Goal: Task Accomplishment & Management: Manage account settings

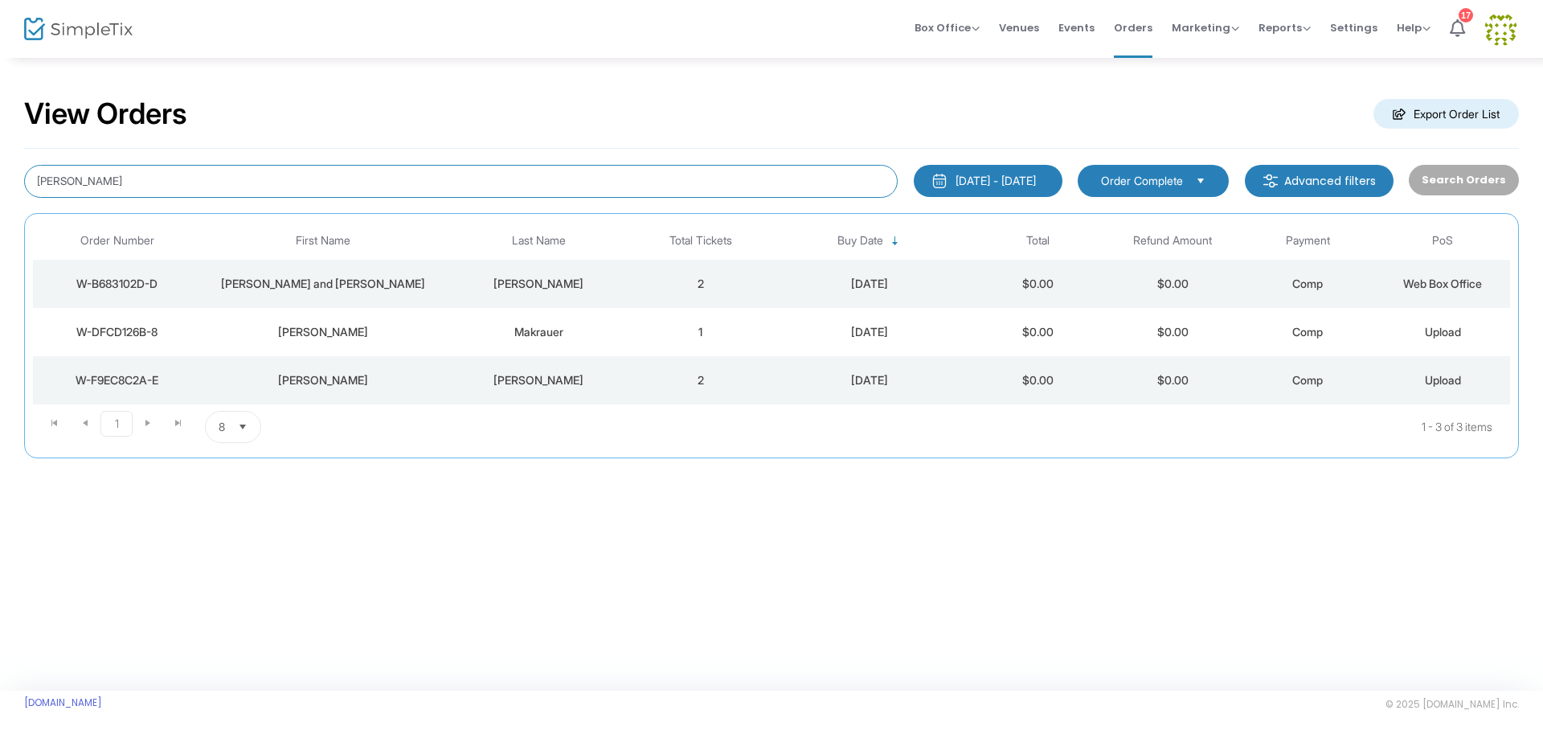
click at [145, 188] on input "[PERSON_NAME]" at bounding box center [461, 181] width 874 height 33
drag, startPoint x: 142, startPoint y: 183, endPoint x: 0, endPoint y: 171, distance: 142.8
click at [0, 171] on div "View Orders Export Order List zola [DATE] - [DATE] Last 30 Days [DATE] [DATE] T…" at bounding box center [771, 285] width 1543 height 458
type input "[PERSON_NAME]"
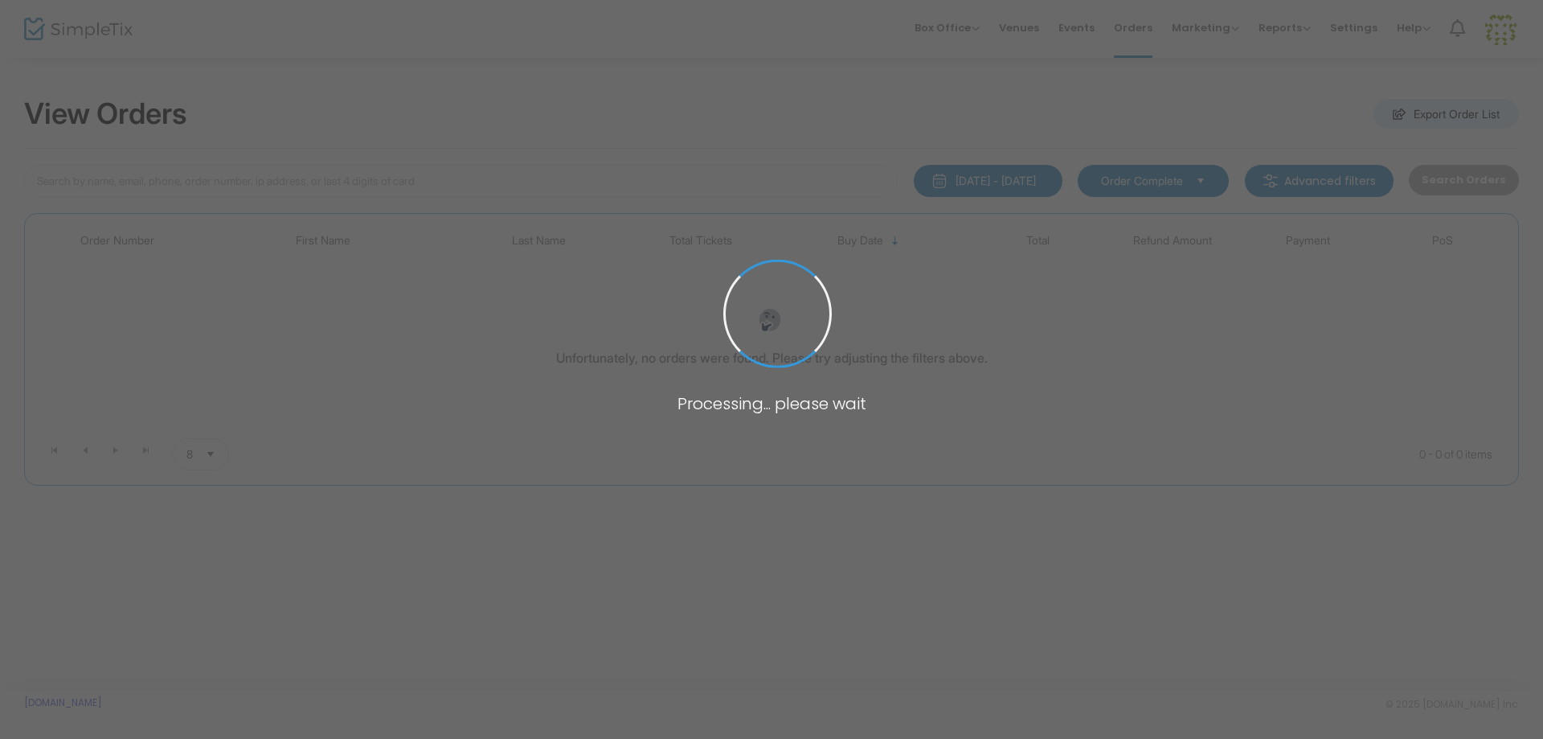
type input "[PERSON_NAME]"
